Goal: Navigation & Orientation: Find specific page/section

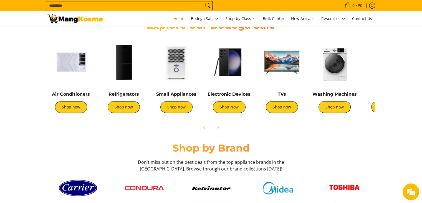
scroll to position [167, 0]
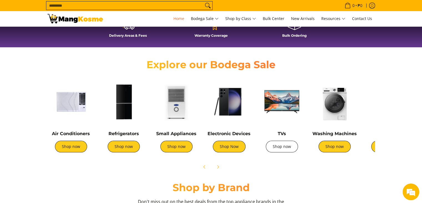
click at [285, 146] on link "Shop now" at bounding box center [282, 146] width 32 height 12
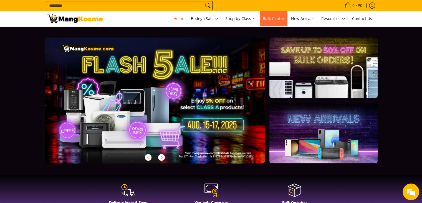
click at [278, 20] on span "Bulk Center" at bounding box center [274, 18] width 22 height 5
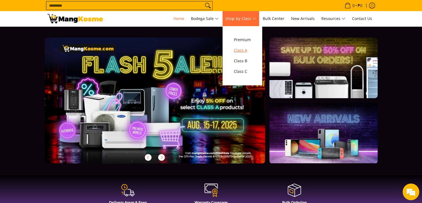
click at [245, 51] on span "Class A" at bounding box center [242, 50] width 17 height 7
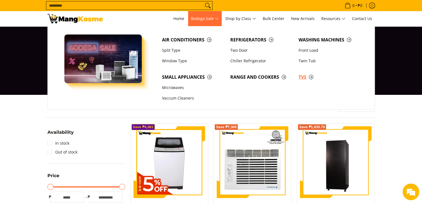
click at [304, 78] on span "TVs" at bounding box center [330, 77] width 63 height 7
